Goal: Information Seeking & Learning: Learn about a topic

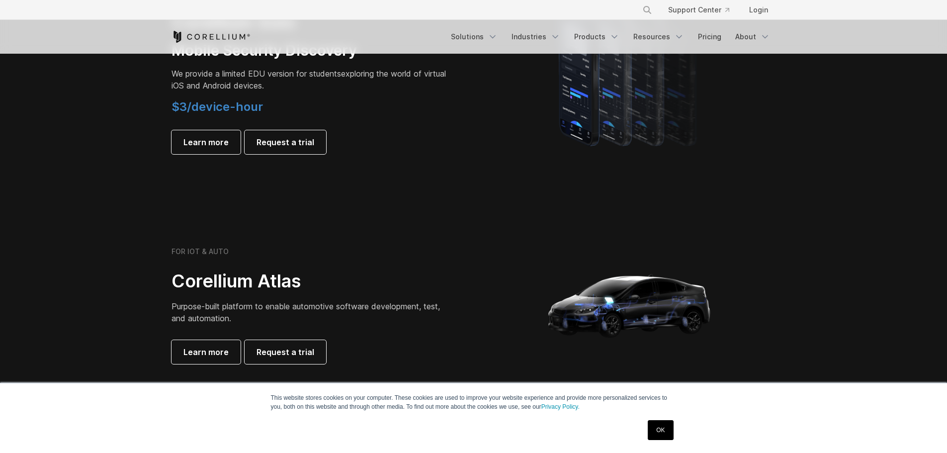
scroll to position [646, 0]
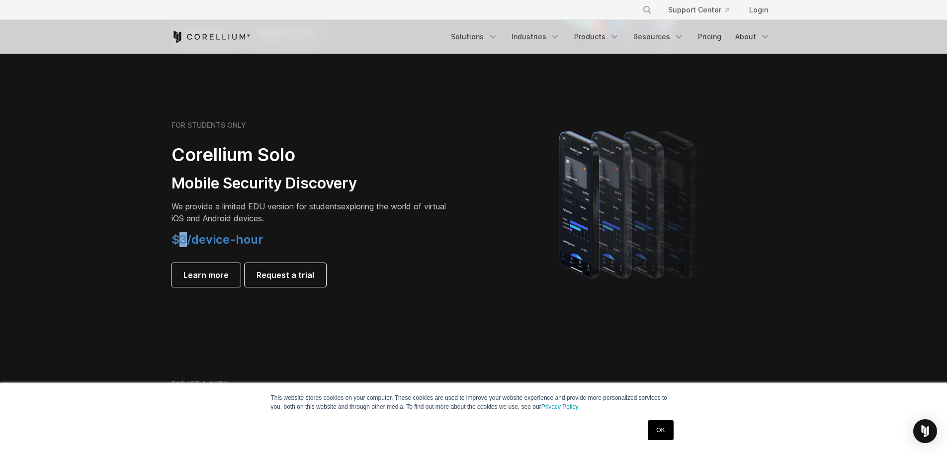
drag, startPoint x: 187, startPoint y: 239, endPoint x: 178, endPoint y: 236, distance: 9.8
click at [178, 236] on span "$3/device-hour" at bounding box center [216, 239] width 91 height 14
drag, startPoint x: 276, startPoint y: 239, endPoint x: 192, endPoint y: 244, distance: 83.7
click at [192, 244] on h4 "$3/device-hour" at bounding box center [310, 239] width 278 height 15
click at [244, 243] on span "$3/device-hour" at bounding box center [216, 239] width 91 height 14
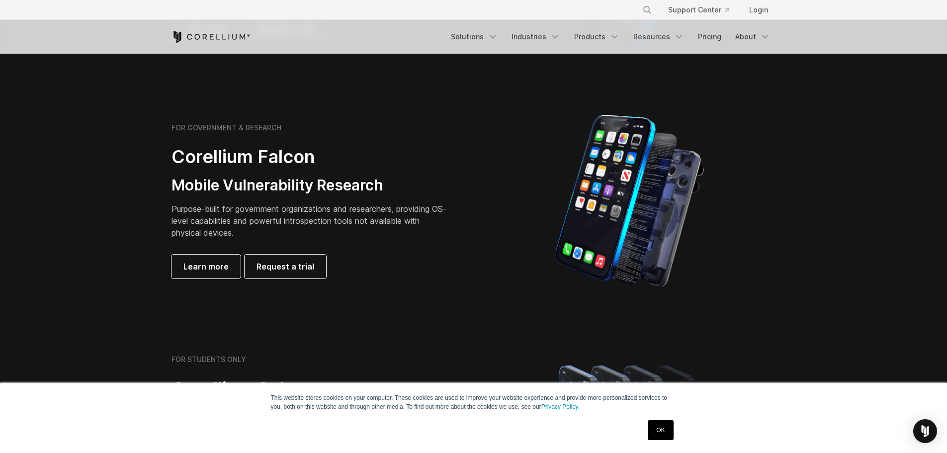
scroll to position [0, 0]
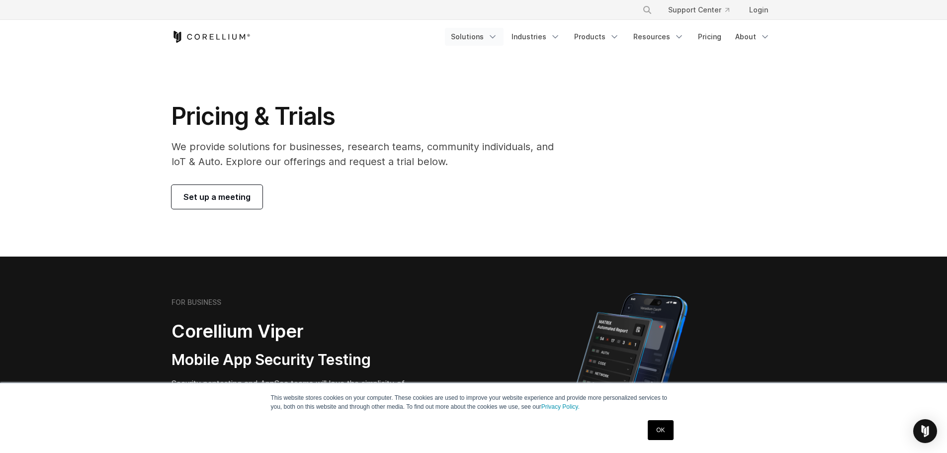
click at [490, 38] on link "Solutions" at bounding box center [474, 37] width 59 height 18
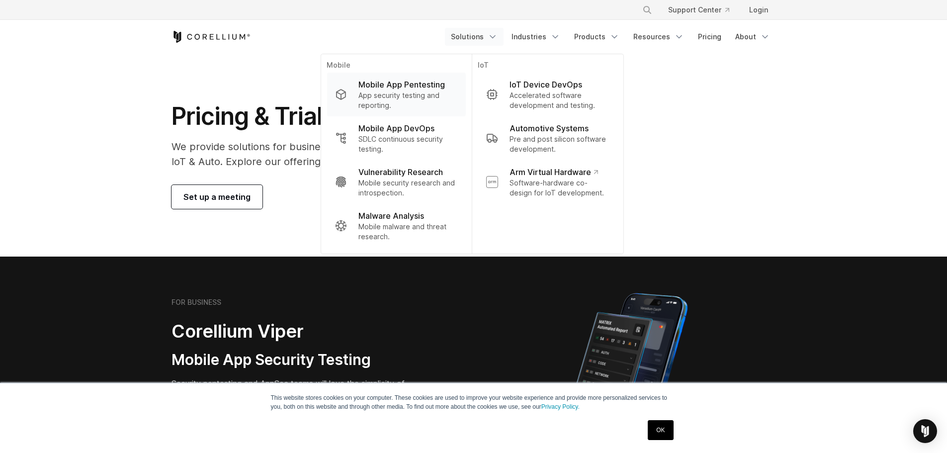
click at [410, 90] on p "App security testing and reporting." at bounding box center [407, 100] width 99 height 20
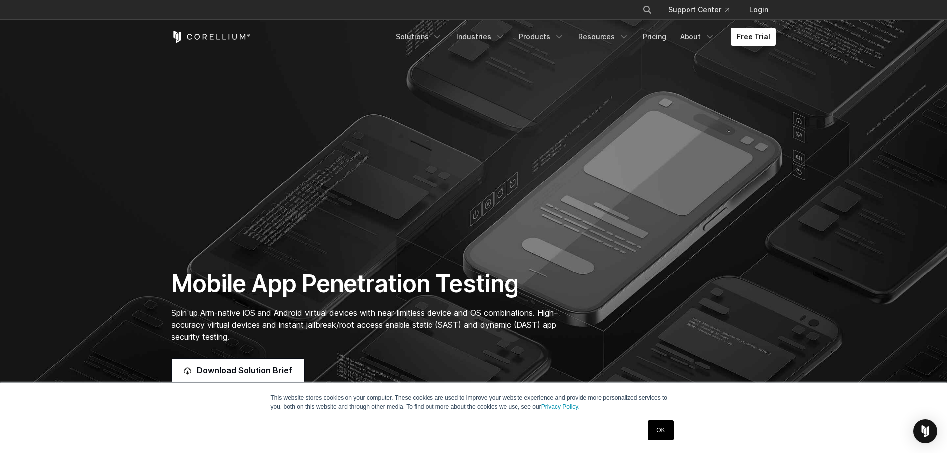
scroll to position [99, 0]
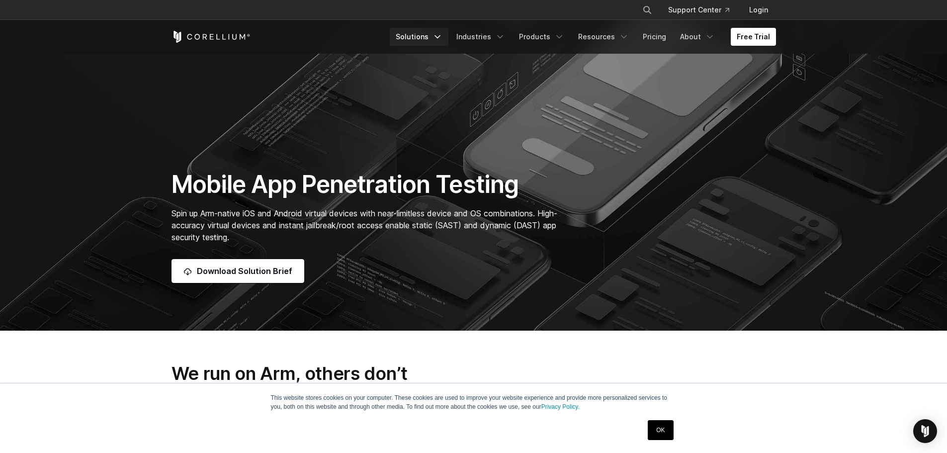
click at [442, 33] on icon "Navigation Menu" at bounding box center [437, 37] width 10 height 10
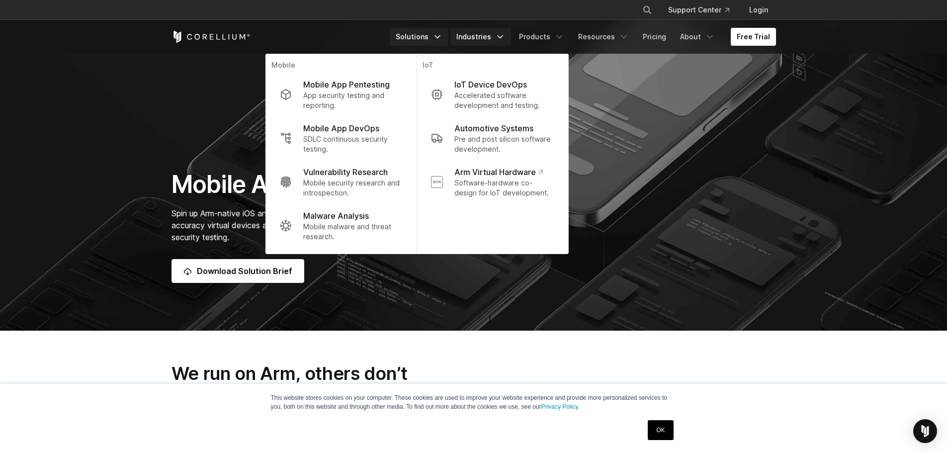
click at [502, 37] on polyline "Navigation Menu" at bounding box center [499, 37] width 5 height 2
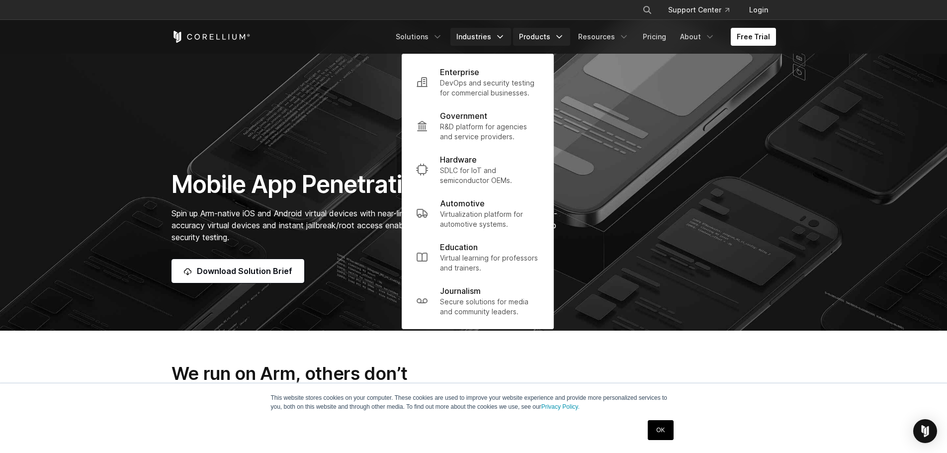
click at [553, 34] on link "Products" at bounding box center [541, 37] width 57 height 18
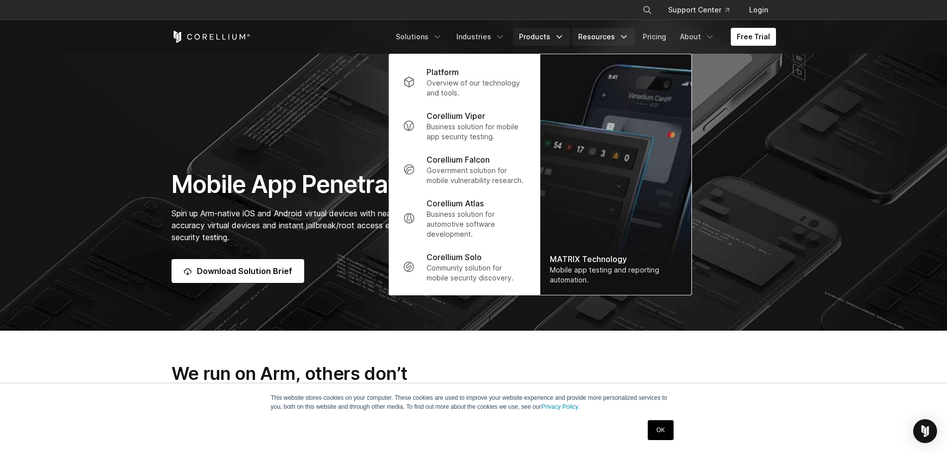
click at [595, 32] on link "Resources" at bounding box center [603, 37] width 63 height 18
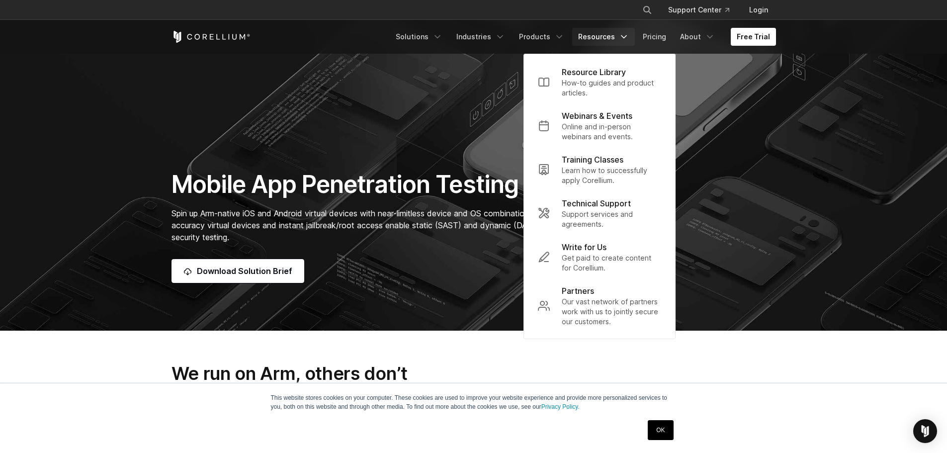
click at [638, 33] on ul "Solutions Mobile IoT" at bounding box center [583, 37] width 386 height 18
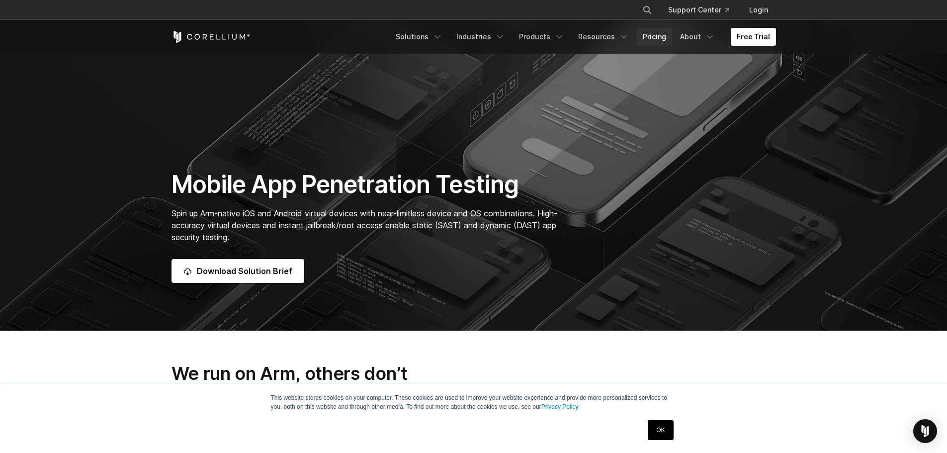
click at [652, 33] on link "Pricing" at bounding box center [654, 37] width 35 height 18
